Goal: Task Accomplishment & Management: Complete application form

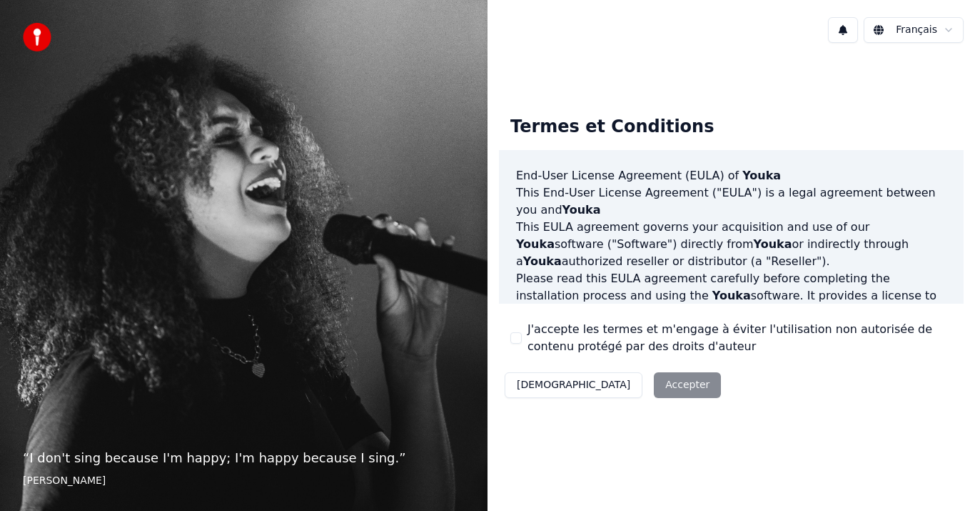
click at [516, 346] on div "J'accepte les termes et m'engage à éviter l'utilisation non autorisée de conten…" at bounding box center [732, 338] width 442 height 34
click at [516, 337] on button "J'accepte les termes et m'engage à éviter l'utilisation non autorisée de conten…" at bounding box center [516, 337] width 11 height 11
click at [654, 388] on button "Accepter" at bounding box center [687, 385] width 67 height 26
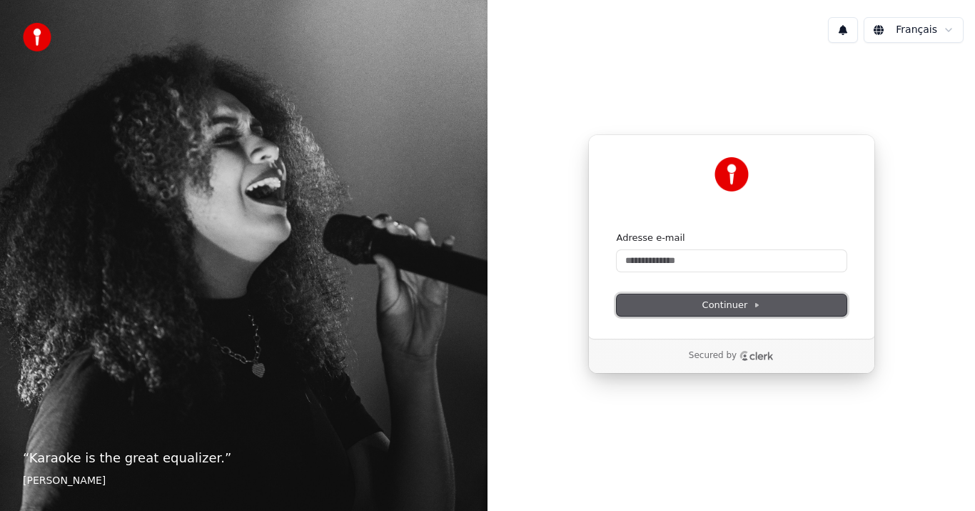
click at [749, 312] on button "Continuer" at bounding box center [732, 304] width 230 height 21
click at [766, 285] on form "Adresse e-mail Continuer" at bounding box center [732, 273] width 230 height 84
click at [746, 358] on icon "Clerk logo" at bounding box center [757, 356] width 34 height 10
